Goal: Transaction & Acquisition: Purchase product/service

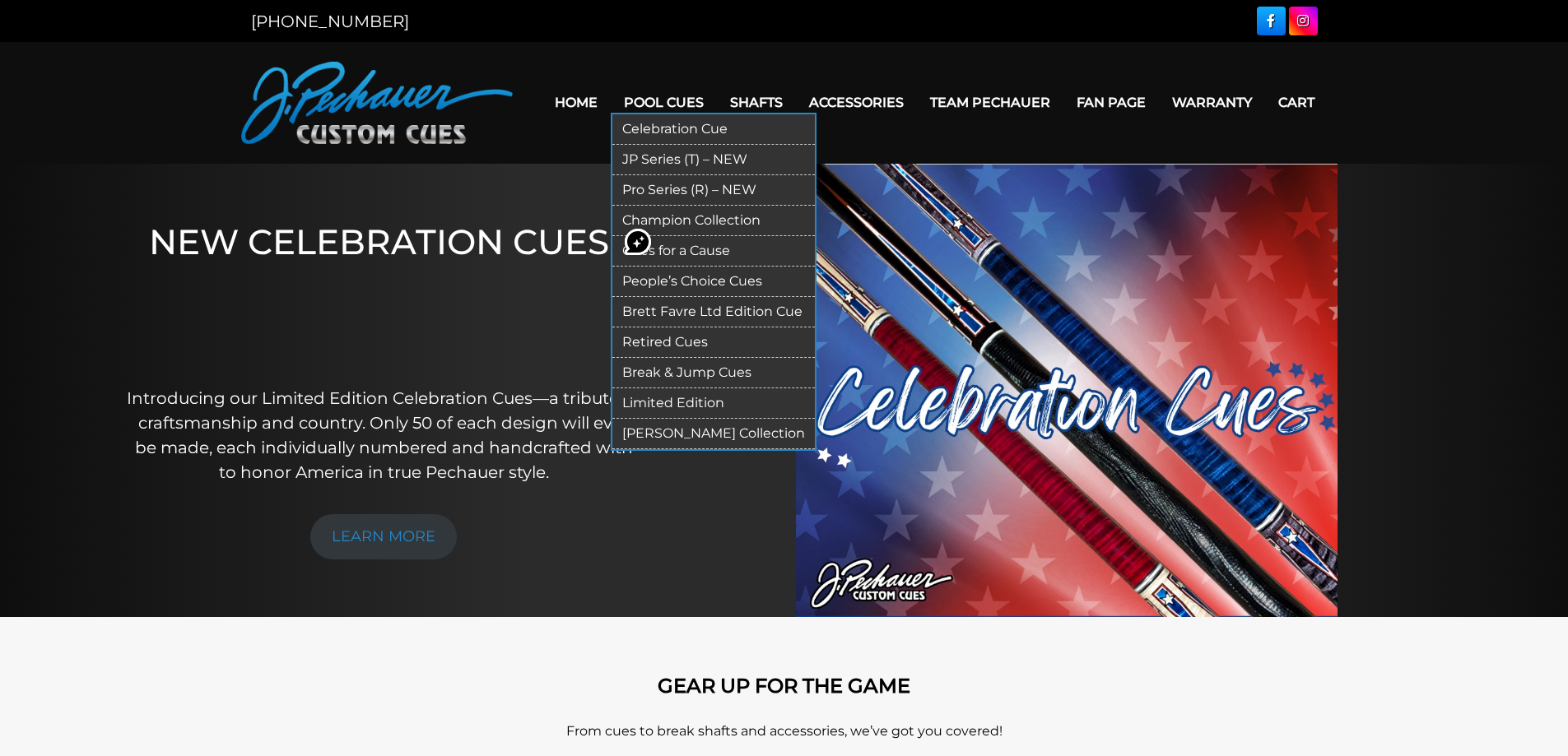
click at [662, 135] on link "Celebration Cue" at bounding box center [713, 129] width 203 height 31
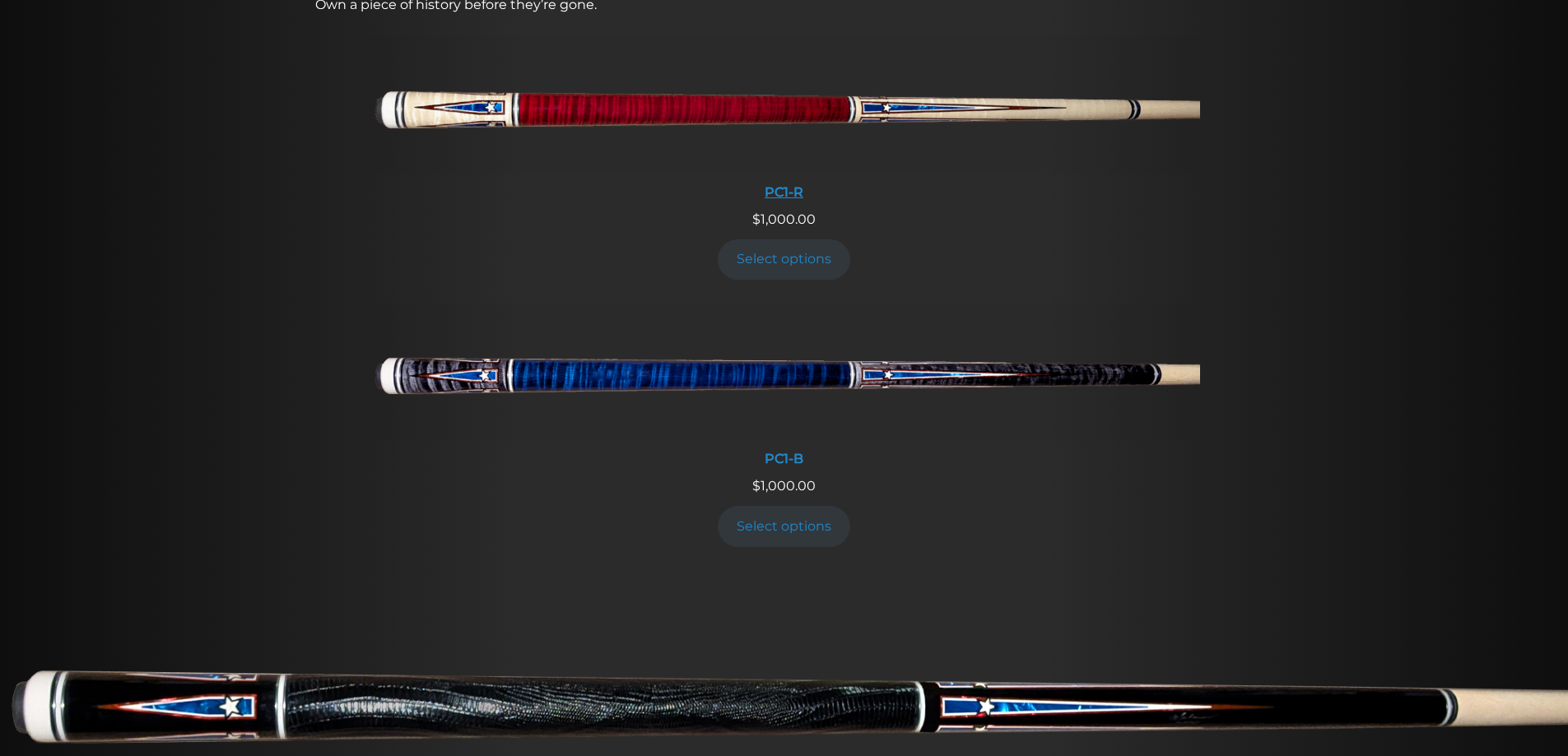
scroll to position [694, 0]
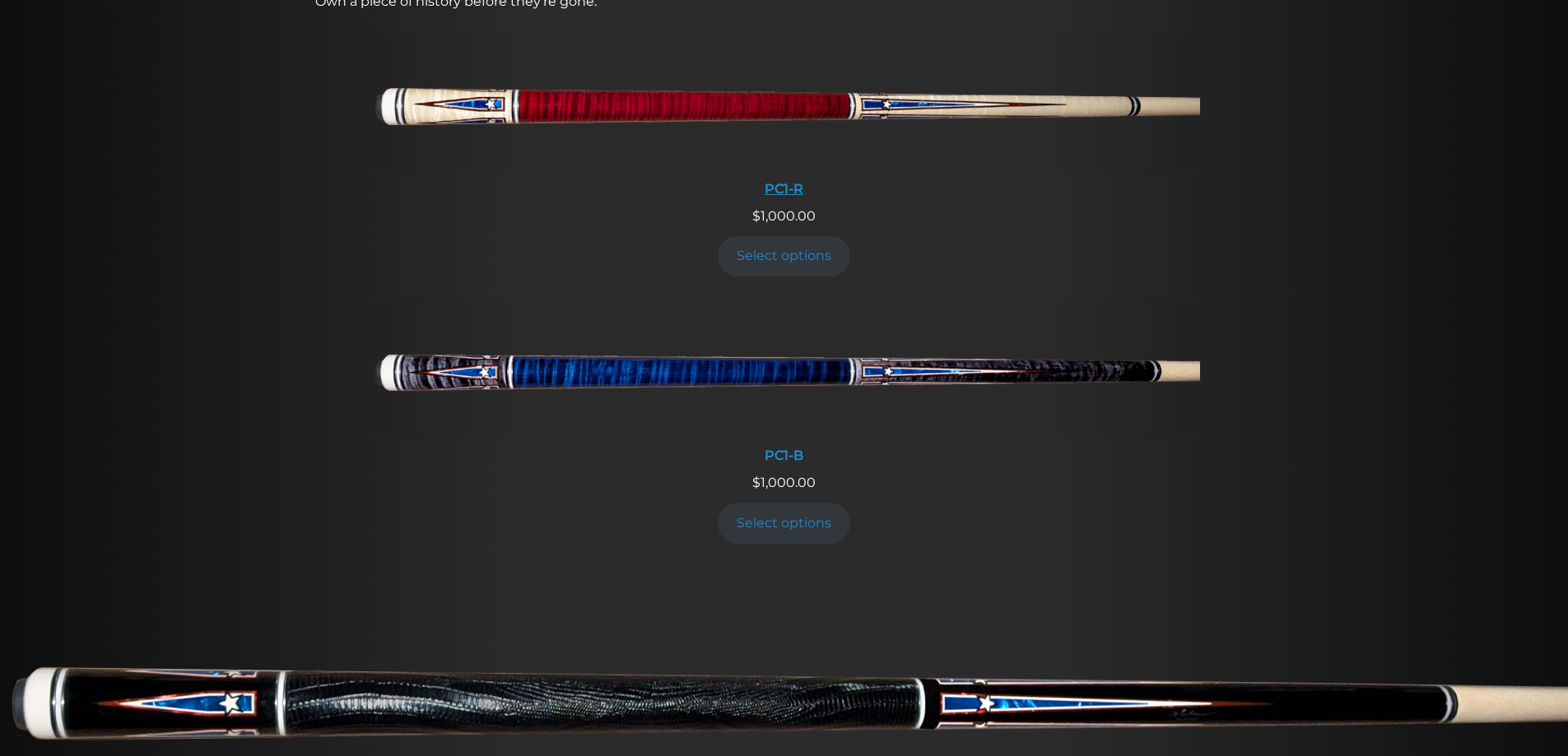
click at [863, 124] on img at bounding box center [784, 102] width 831 height 138
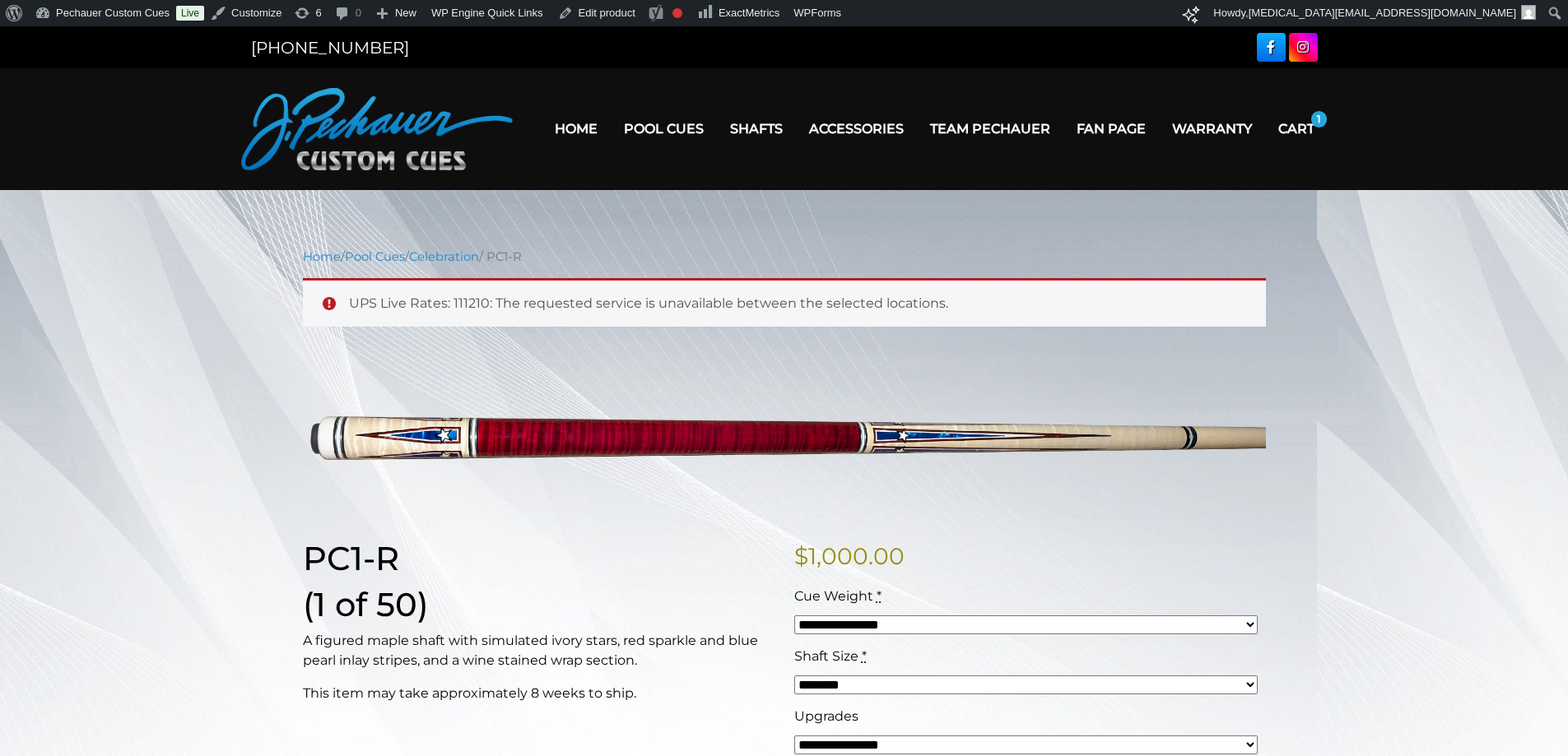
scroll to position [26, 0]
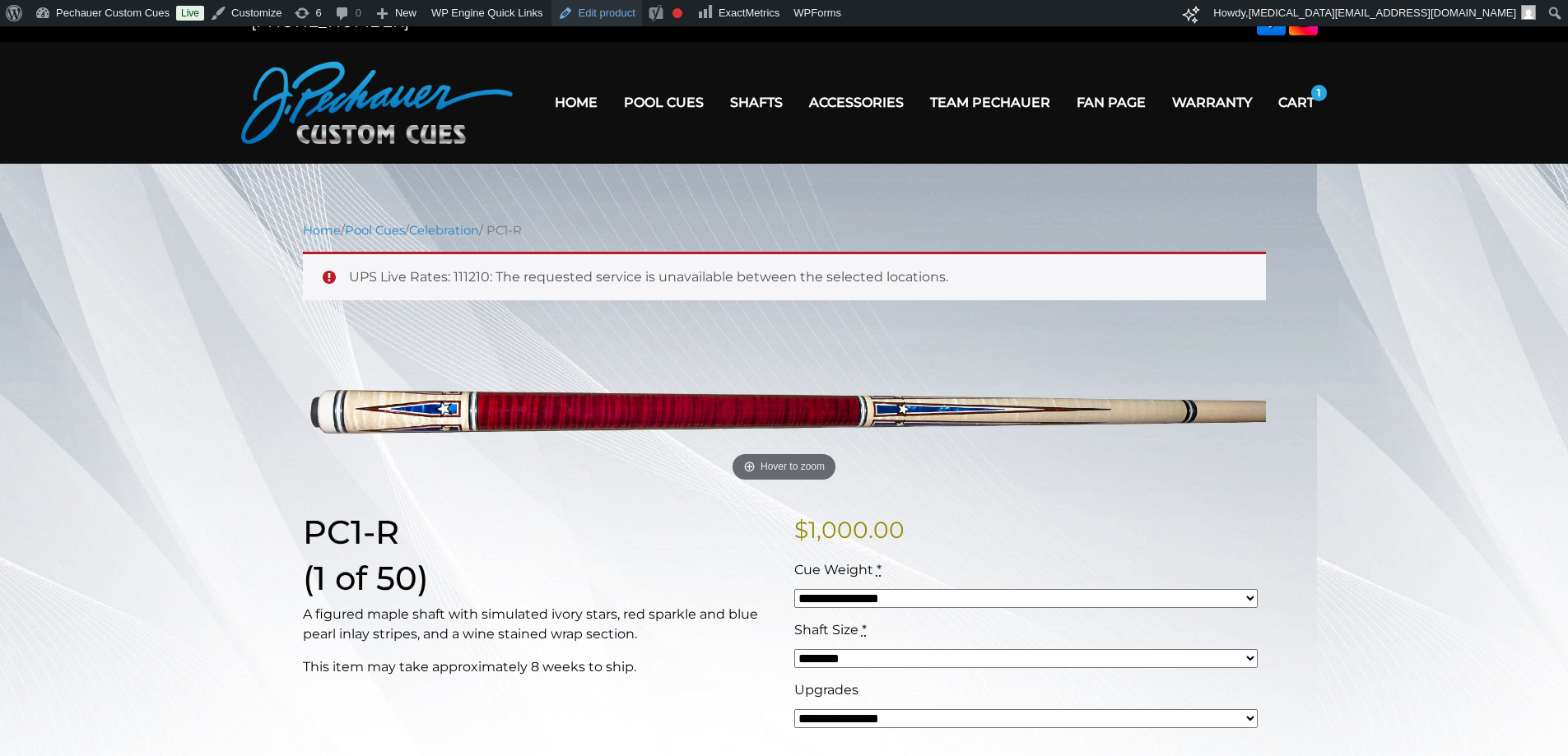
click at [586, 15] on link "Edit product" at bounding box center [596, 13] width 90 height 26
